Goal: Task Accomplishment & Management: Complete application form

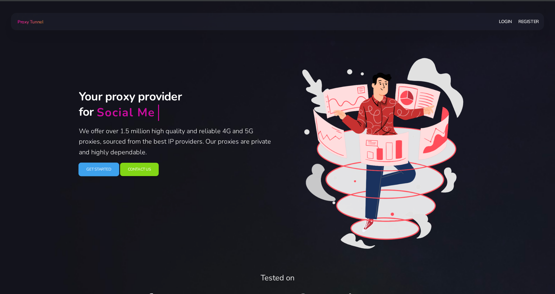
click at [90, 173] on link "Get Started" at bounding box center [98, 169] width 41 height 14
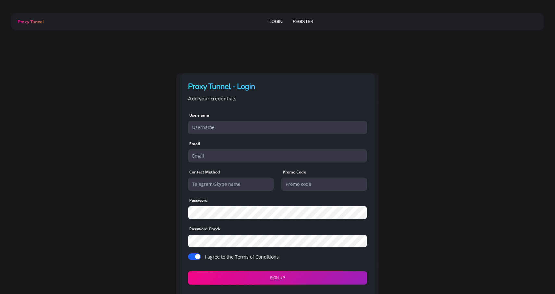
type input "gnpads"
click at [275, 17] on link "Login" at bounding box center [275, 22] width 13 height 12
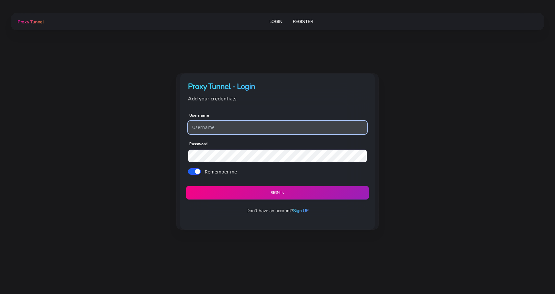
type input "gnpads"
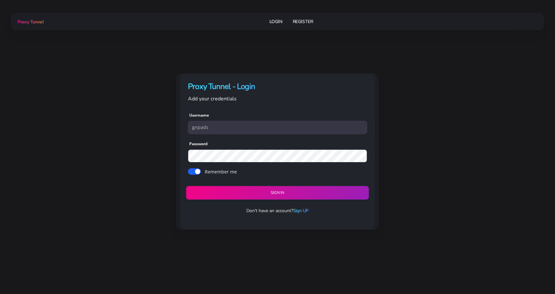
click at [260, 190] on button "Sign in" at bounding box center [277, 193] width 183 height 14
